Goal: Information Seeking & Learning: Learn about a topic

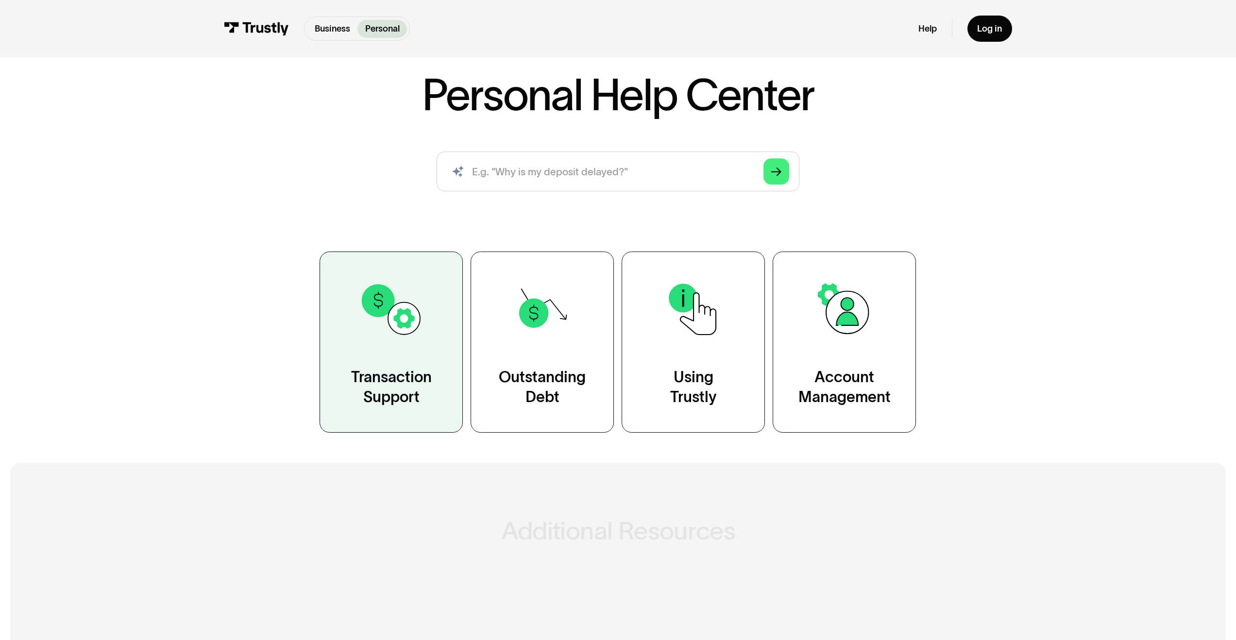
scroll to position [72, 0]
click at [395, 404] on div "Transaction Support" at bounding box center [391, 387] width 81 height 40
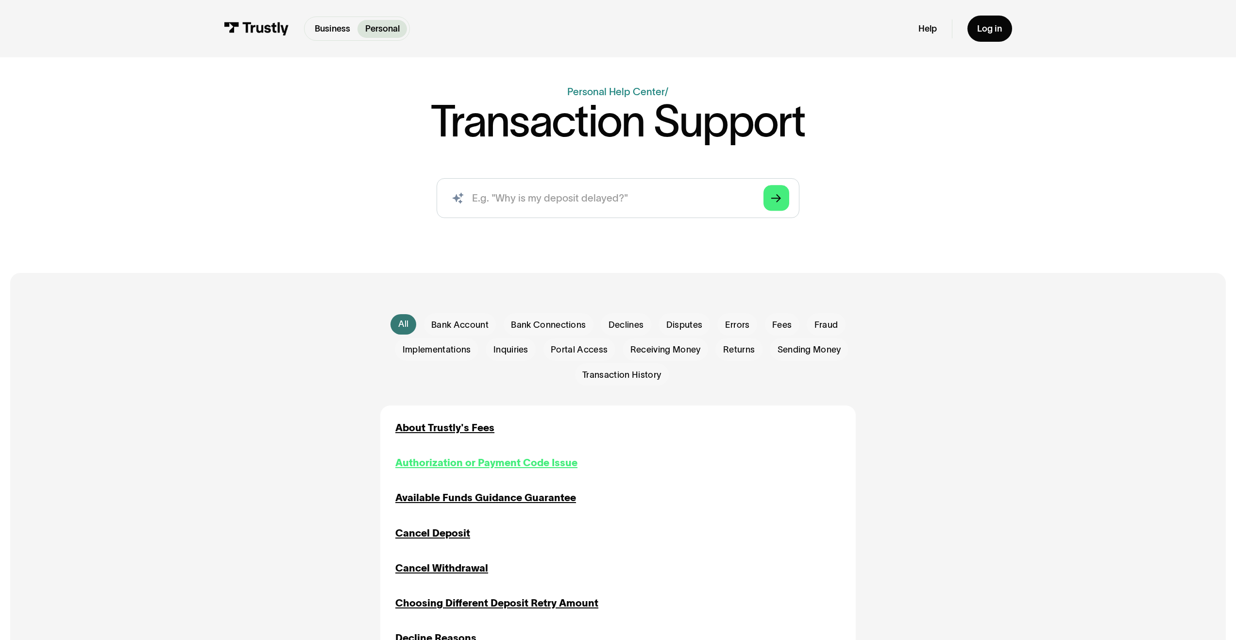
scroll to position [160, 0]
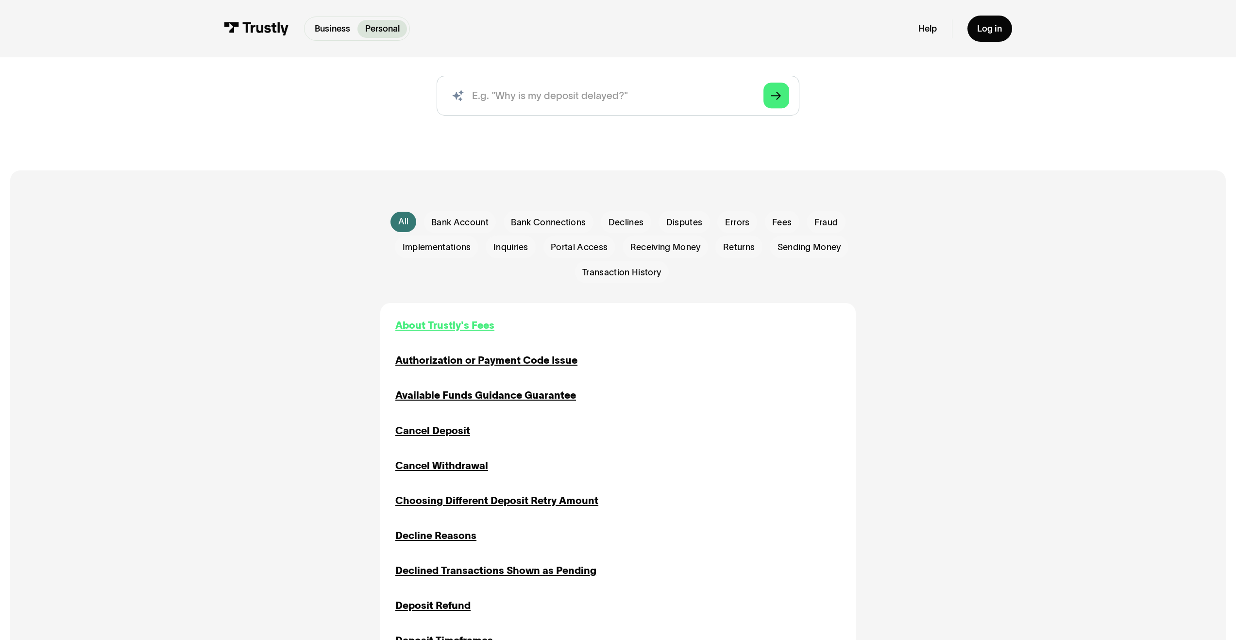
click at [465, 327] on div "About Trustly's Fees" at bounding box center [444, 325] width 99 height 15
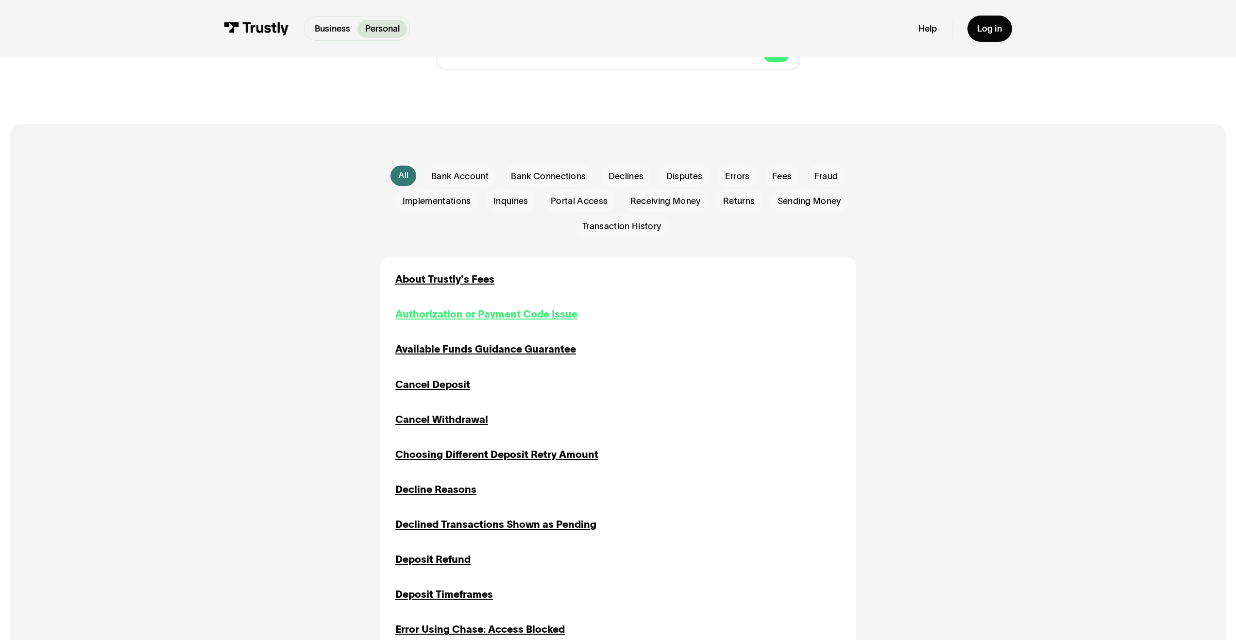
scroll to position [207, 0]
click at [448, 356] on div "Available Funds Guidance Guarantee" at bounding box center [485, 348] width 181 height 15
click at [499, 353] on div "Available Funds Guidance Guarantee" at bounding box center [485, 348] width 181 height 15
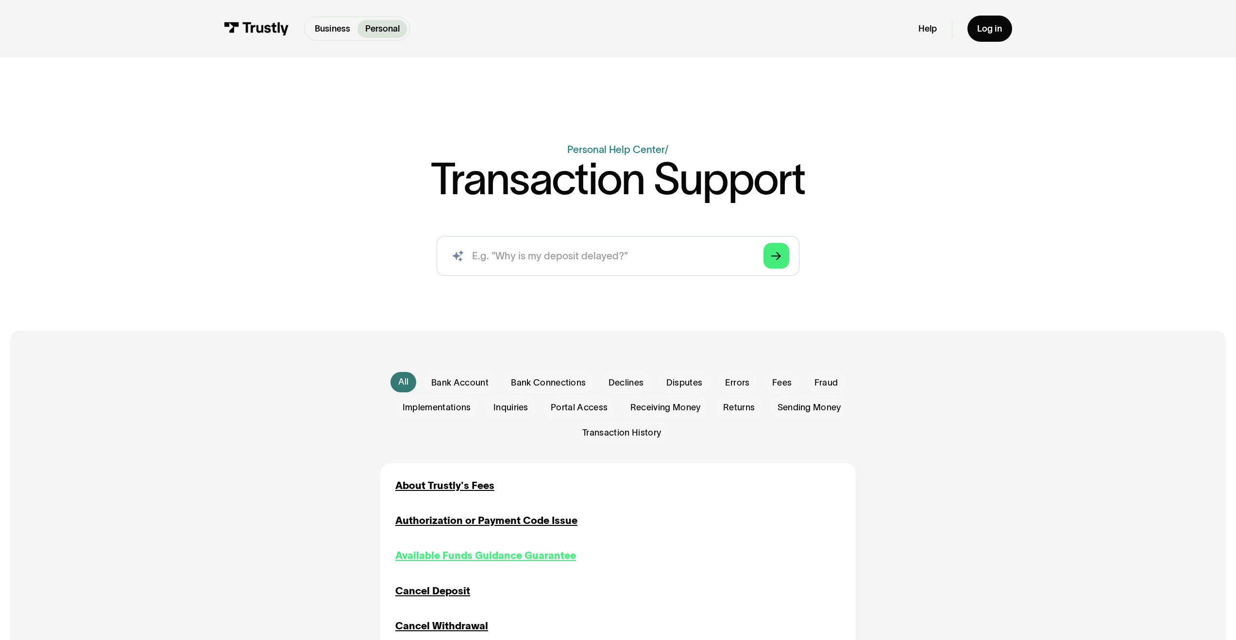
click at [495, 554] on div "Available Funds Guidance Guarantee" at bounding box center [485, 555] width 181 height 15
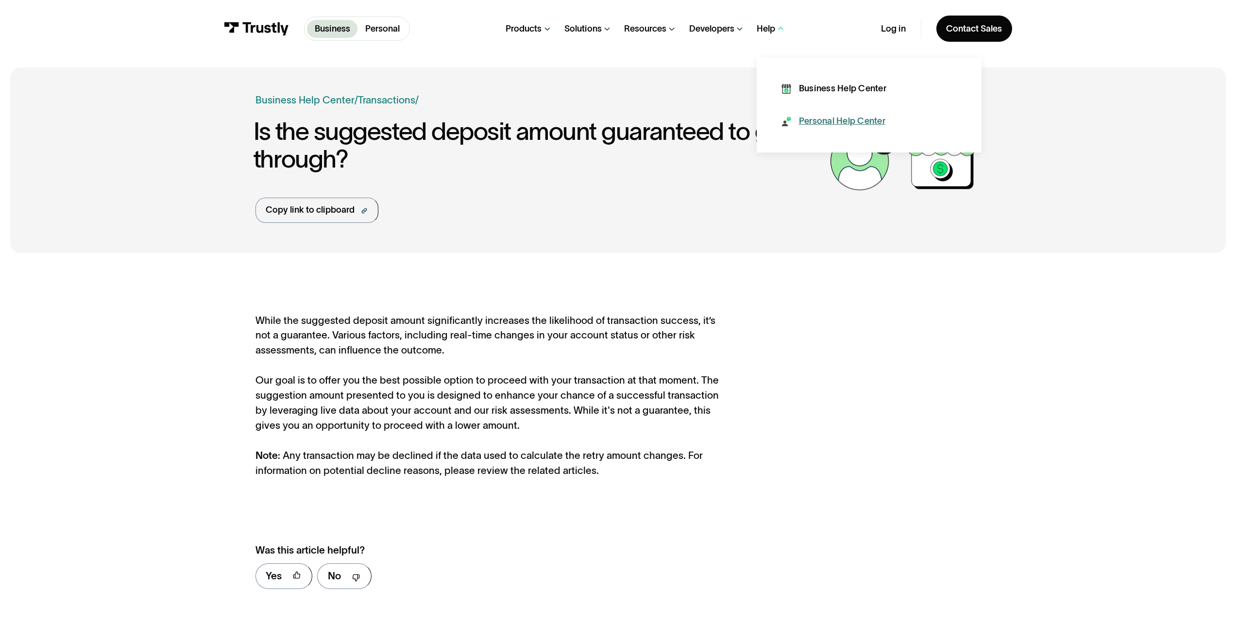
click at [809, 117] on div "Personal Help Center" at bounding box center [842, 121] width 86 height 13
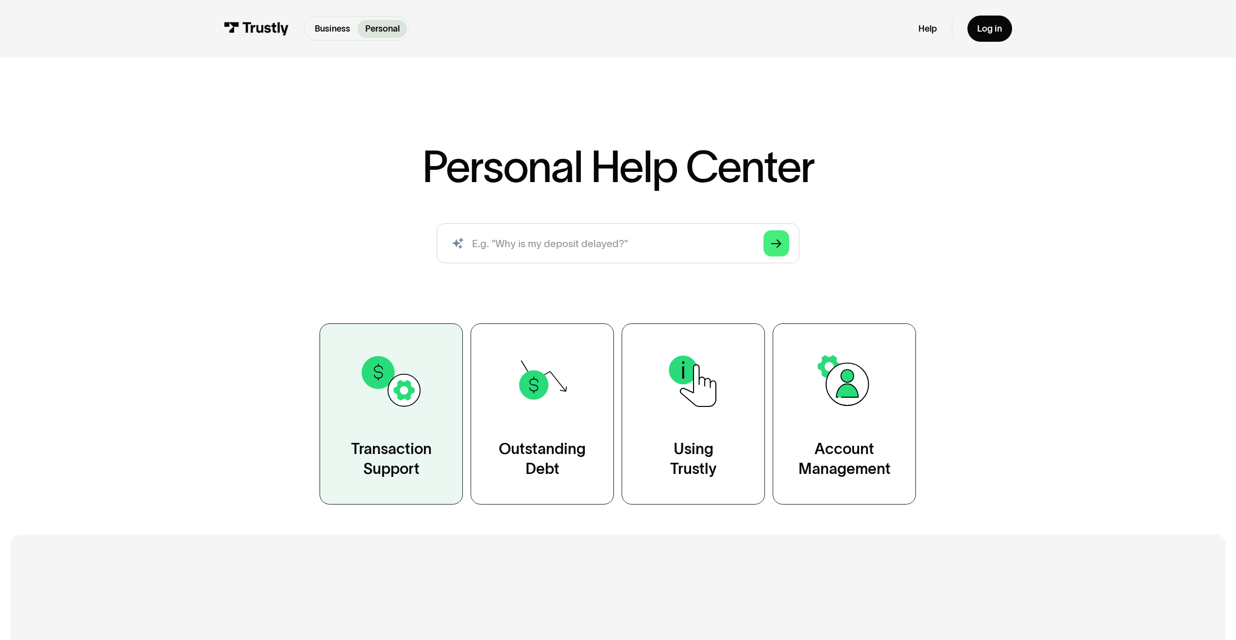
click at [351, 396] on link "Transaction Support" at bounding box center [390, 413] width 143 height 181
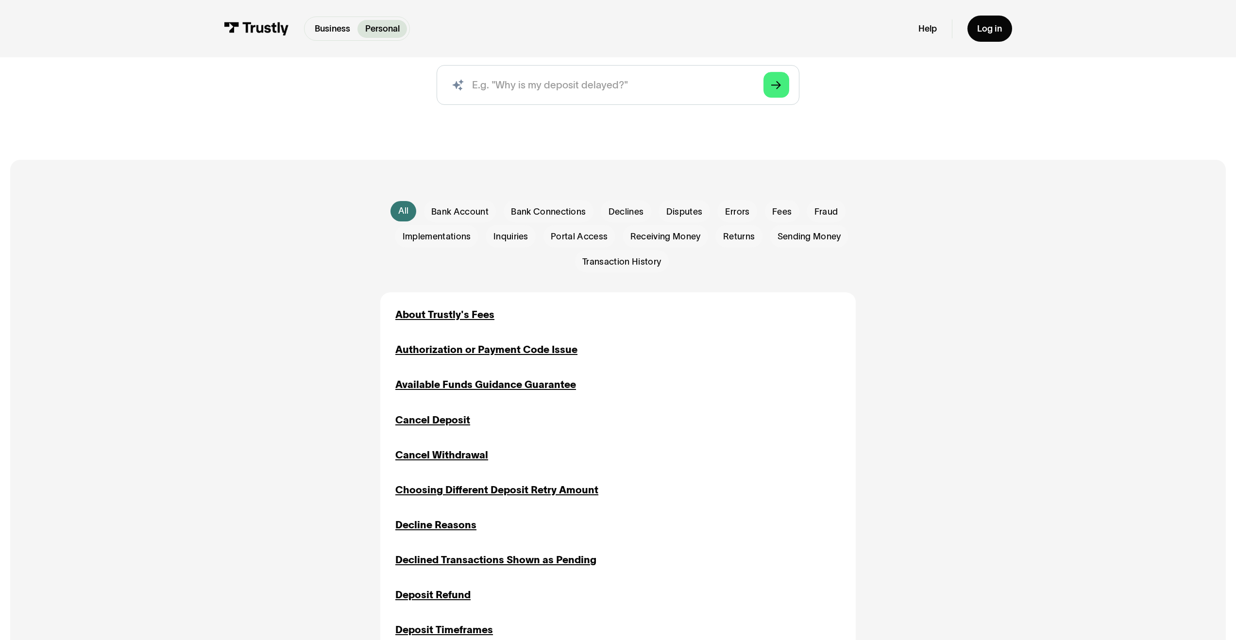
scroll to position [168, 0]
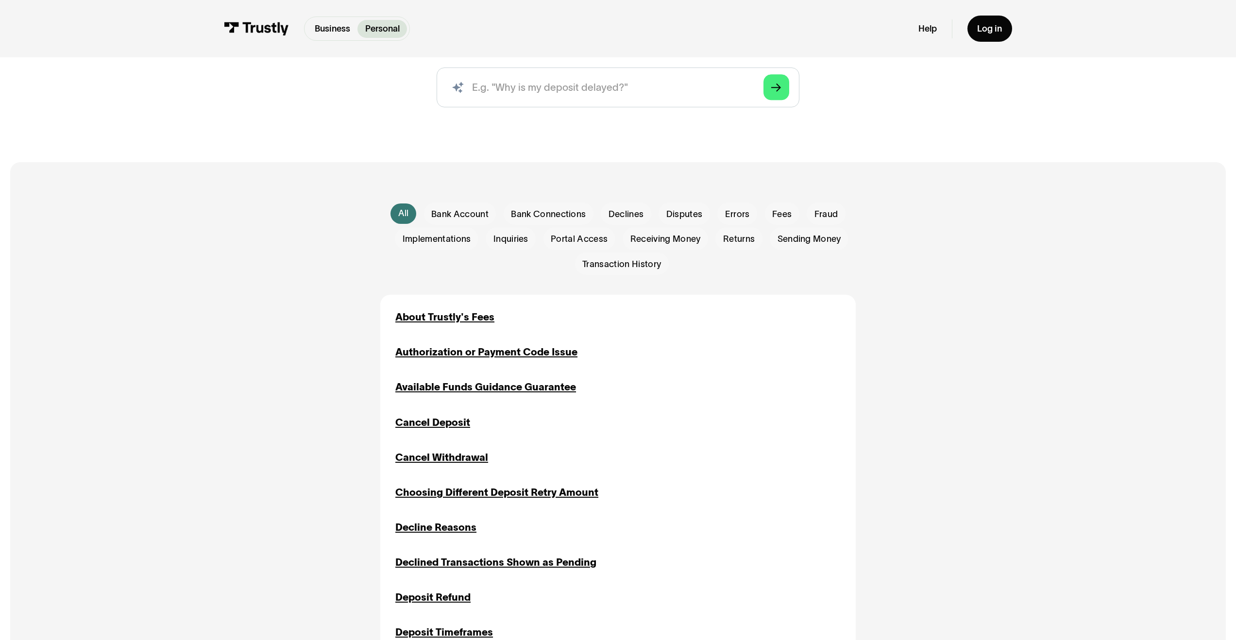
click at [449, 321] on div "About Trustly's Fees" at bounding box center [444, 317] width 99 height 15
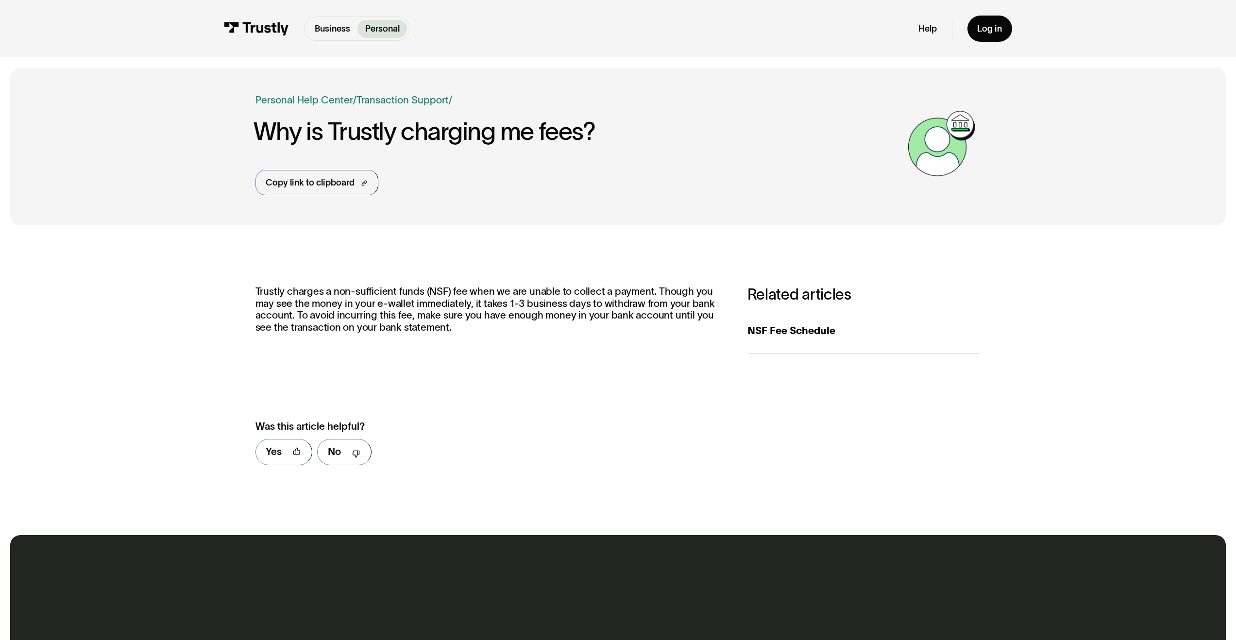
click at [417, 105] on div "Personal Business Transaction Support" at bounding box center [402, 100] width 92 height 15
click at [414, 101] on link "Transaction Support" at bounding box center [402, 99] width 92 height 11
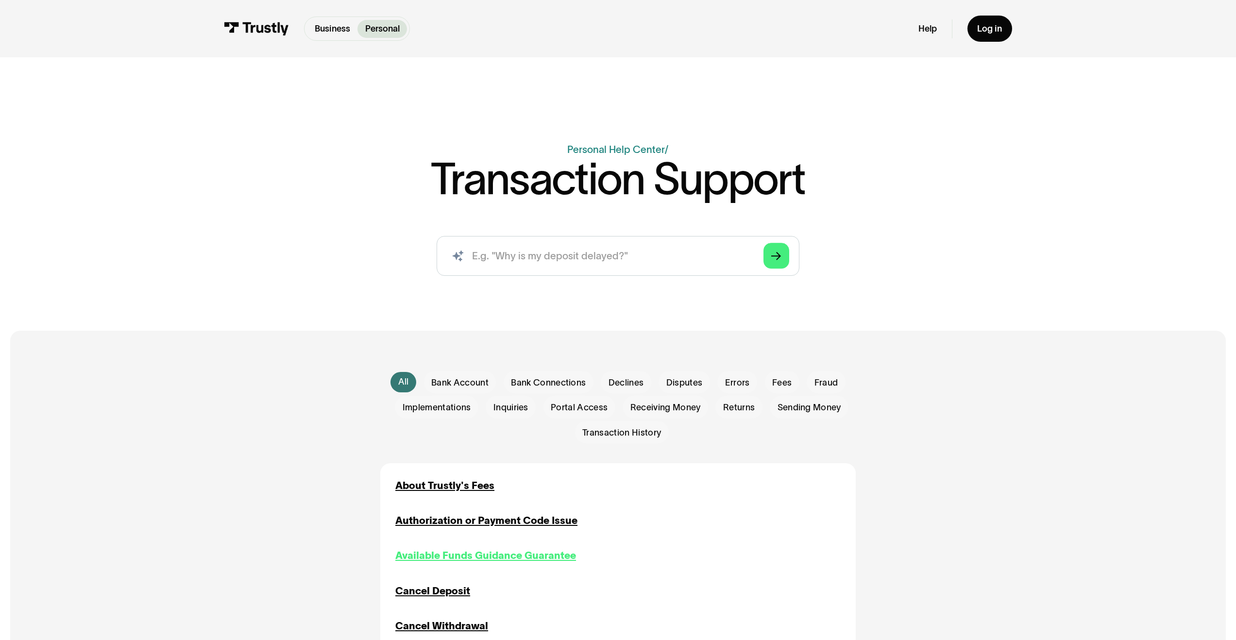
click at [501, 557] on div "Available Funds Guidance Guarantee" at bounding box center [485, 555] width 181 height 15
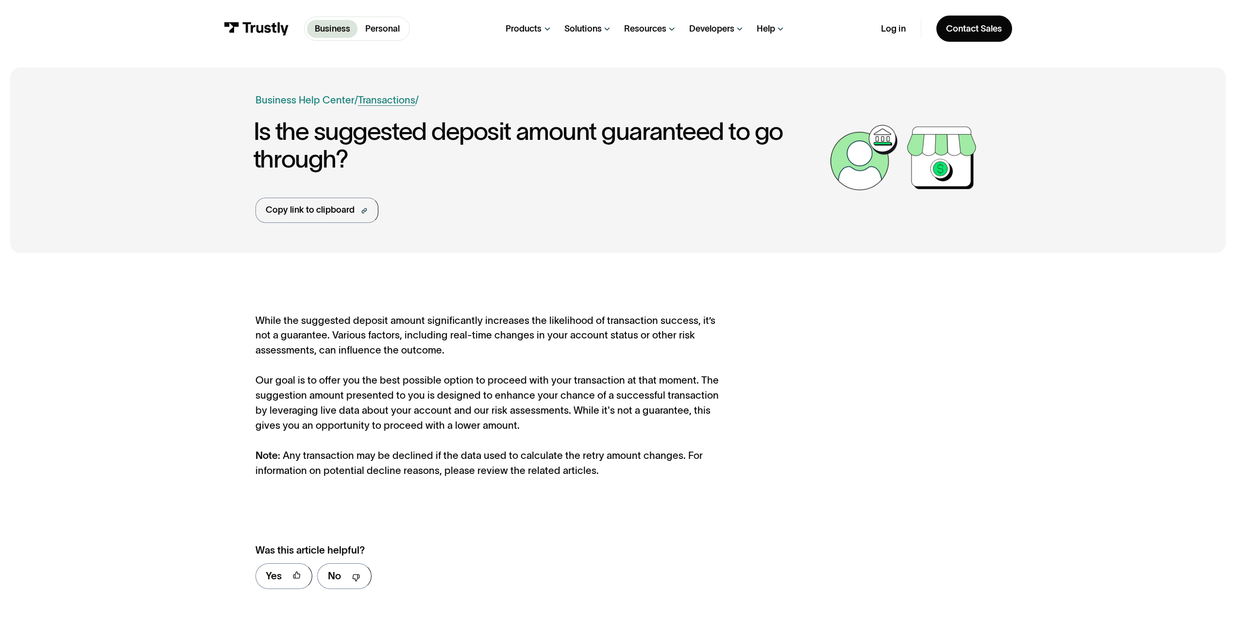
click at [386, 101] on link "Transactions" at bounding box center [386, 99] width 57 height 11
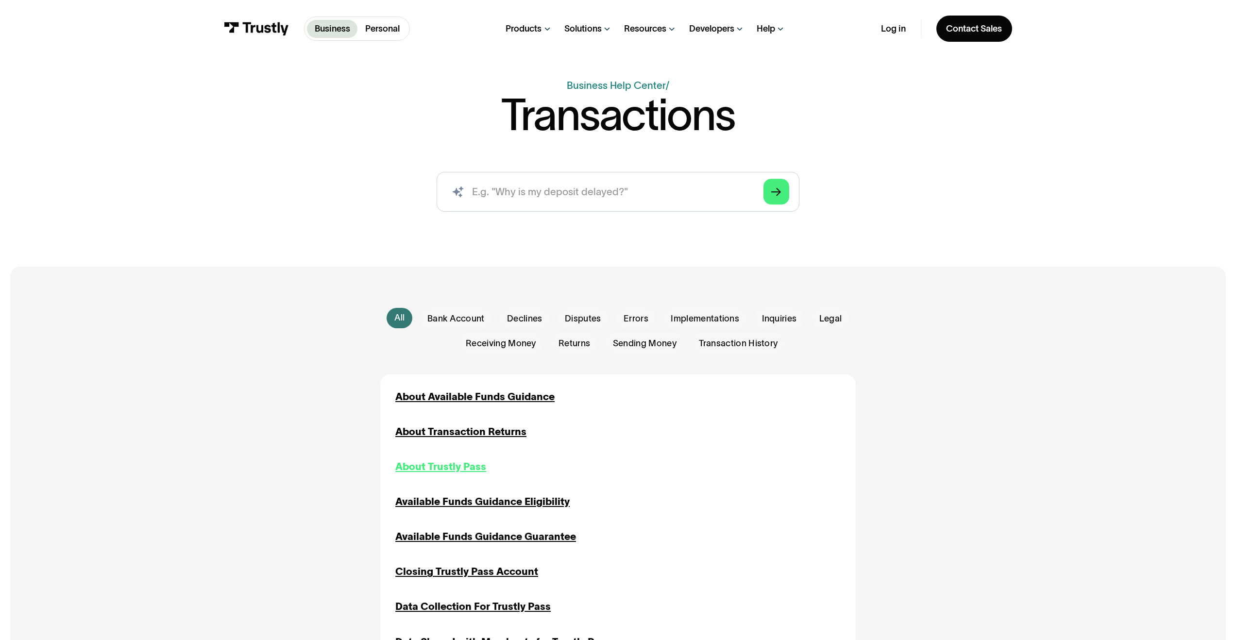
scroll to position [62, 0]
